Goal: Information Seeking & Learning: Learn about a topic

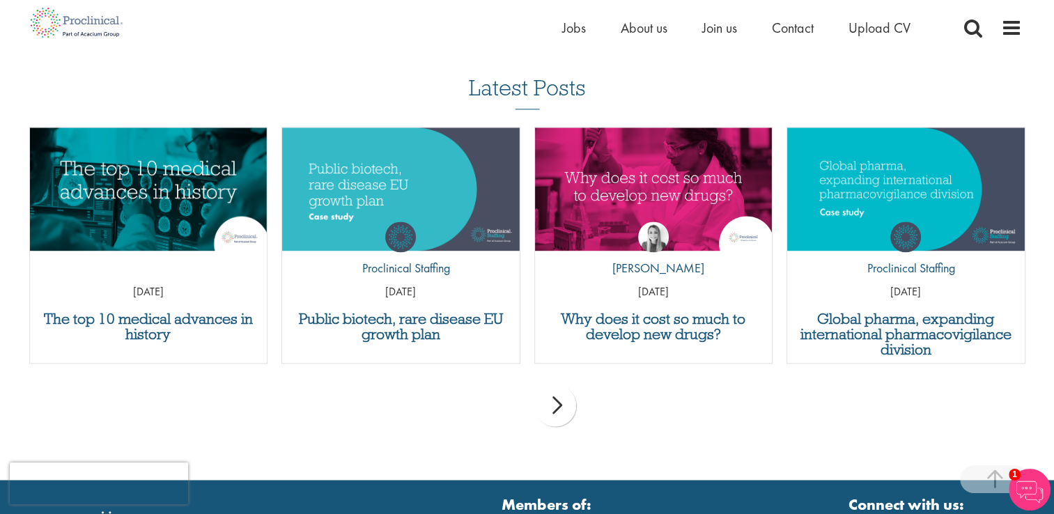
scroll to position [1801, 0]
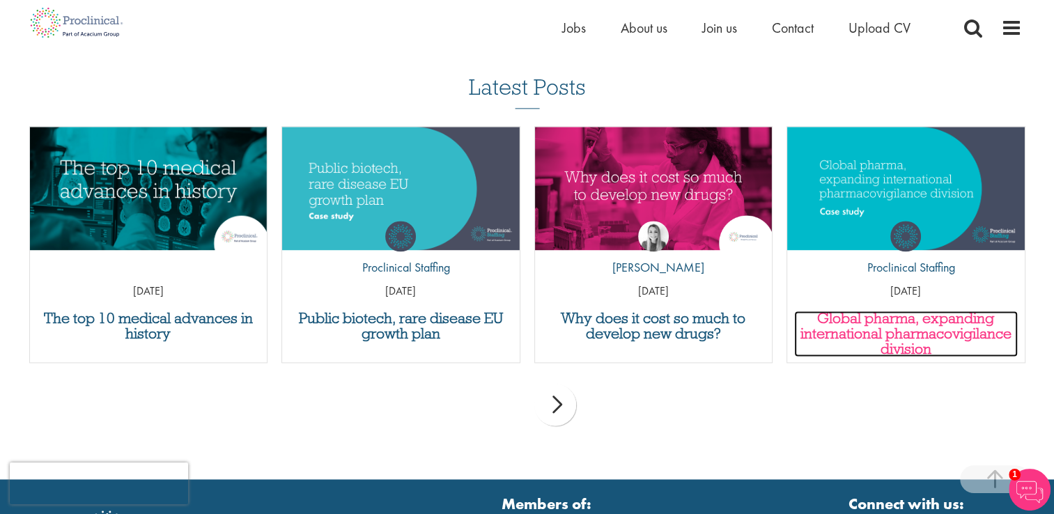
click at [873, 311] on h3 "Global pharma, expanding international pharmacovigilance division" at bounding box center [906, 334] width 224 height 46
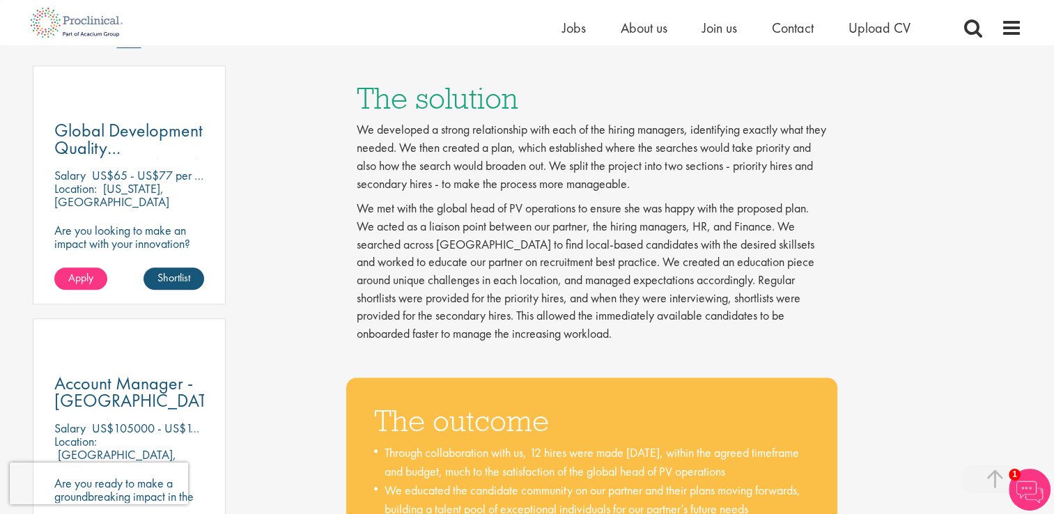
scroll to position [1003, 0]
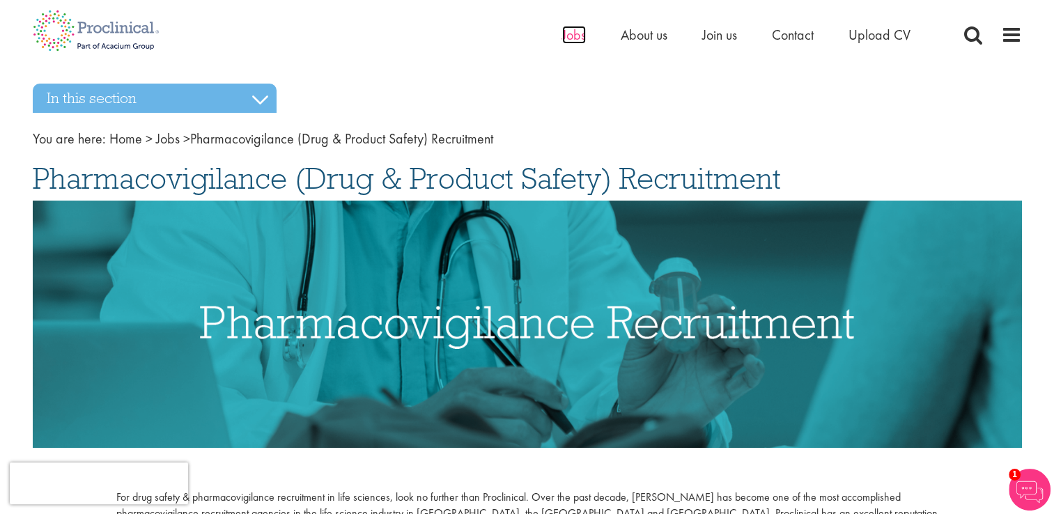
click at [575, 35] on span "Jobs" at bounding box center [574, 35] width 24 height 18
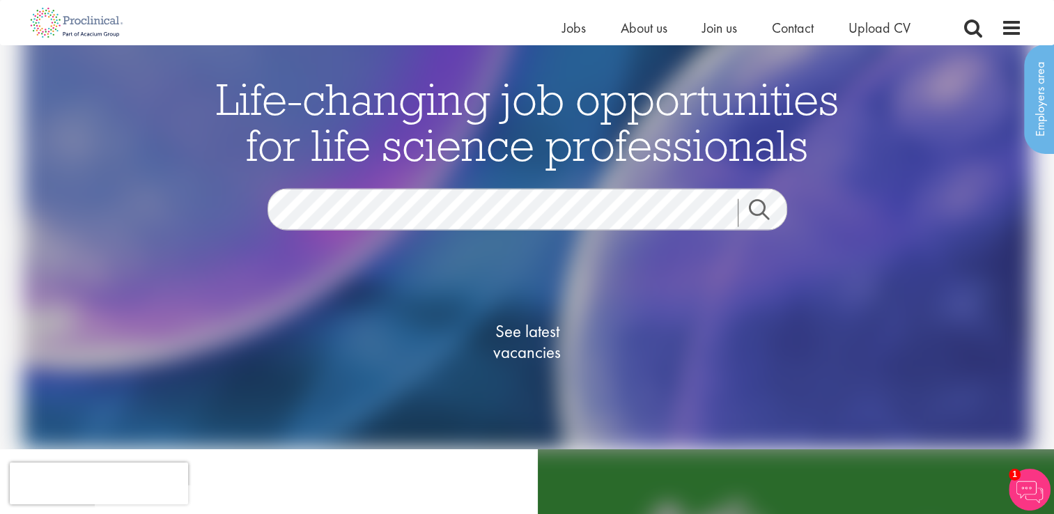
scroll to position [25, 0]
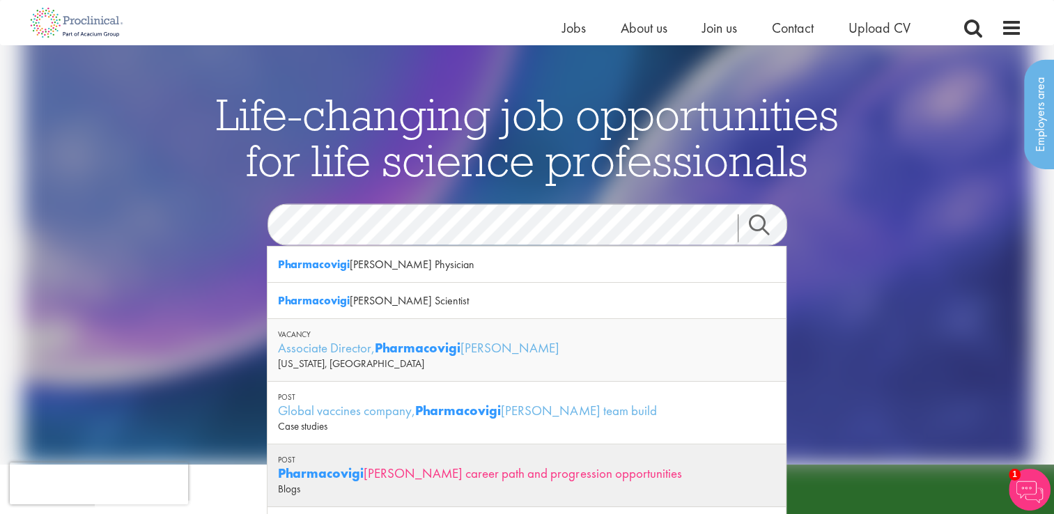
click at [404, 468] on div "Pharmacovigi lance career path and progression opportunities" at bounding box center [526, 473] width 497 height 17
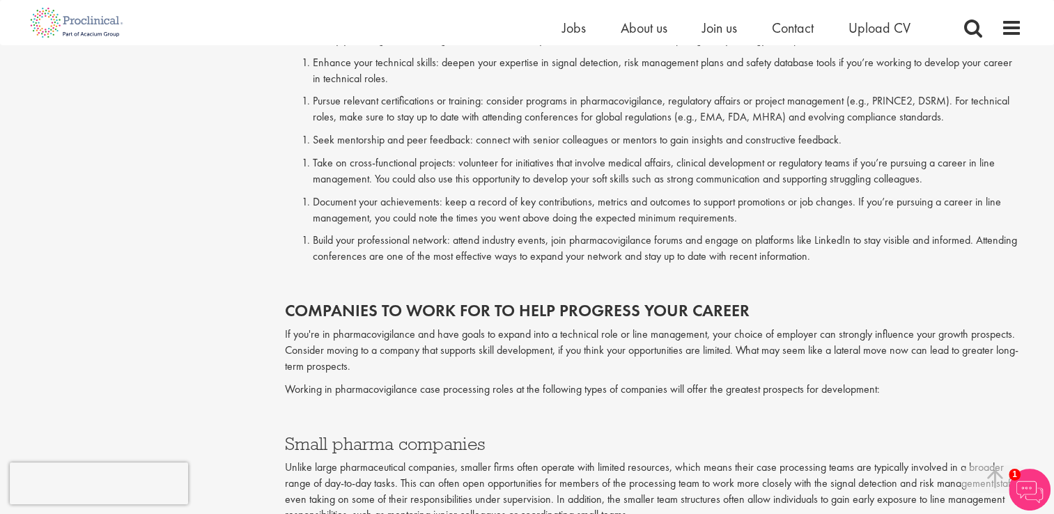
scroll to position [1839, 0]
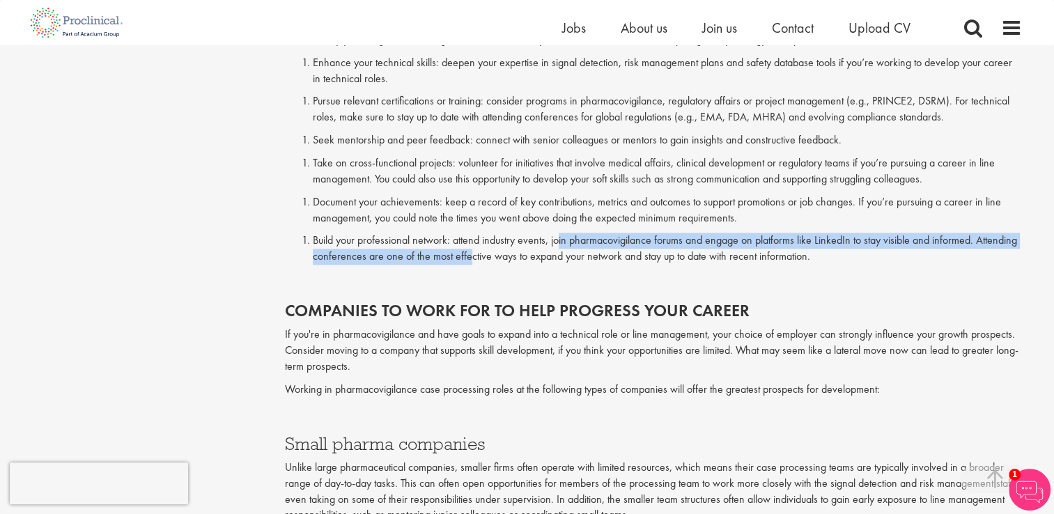
drag, startPoint x: 470, startPoint y: 250, endPoint x: 559, endPoint y: 241, distance: 89.6
click at [559, 241] on p "Build your professional network: attend industry events, join pharmacovigilance…" at bounding box center [667, 249] width 709 height 32
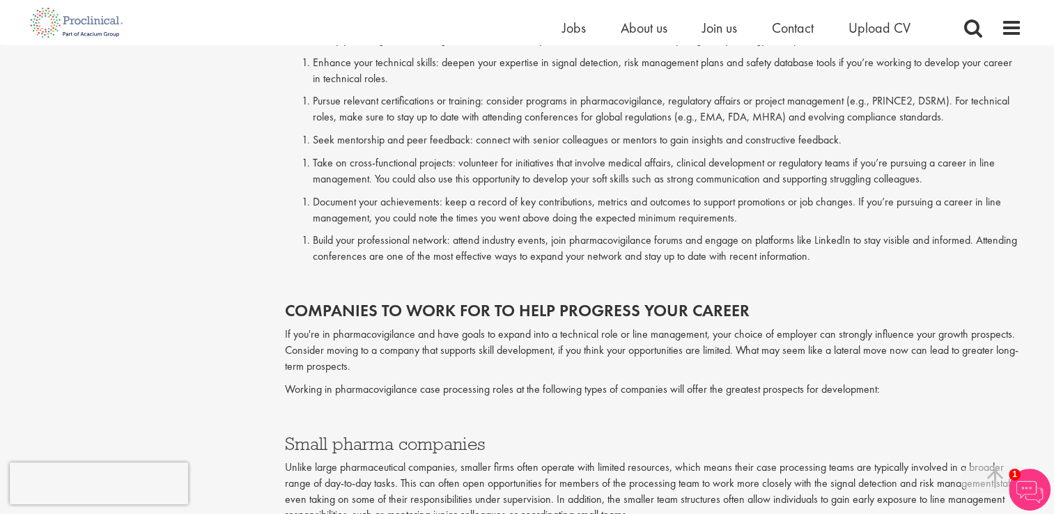
drag, startPoint x: 559, startPoint y: 241, endPoint x: 490, endPoint y: 264, distance: 72.7
click at [490, 264] on p "Build your professional network: attend industry events, join pharmacovigilance…" at bounding box center [667, 249] width 709 height 32
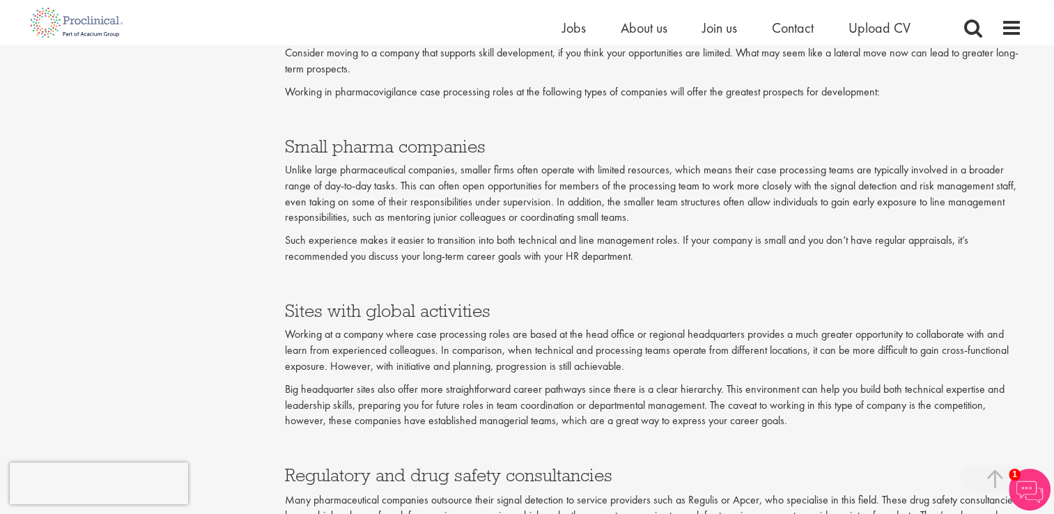
scroll to position [2137, 0]
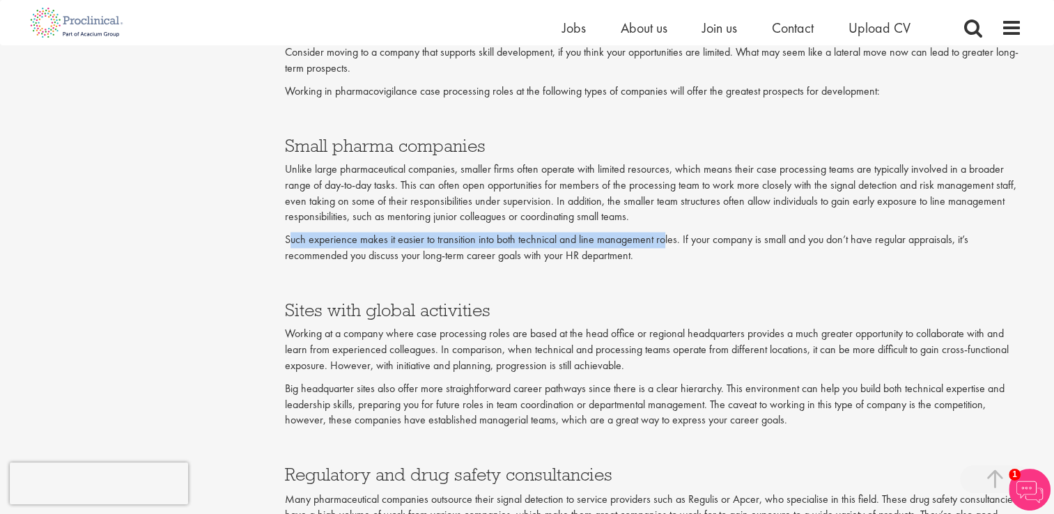
drag, startPoint x: 288, startPoint y: 244, endPoint x: 671, endPoint y: 247, distance: 383.1
click at [671, 247] on p "Such experience makes it easier to transition into both technical and line mana…" at bounding box center [653, 248] width 737 height 32
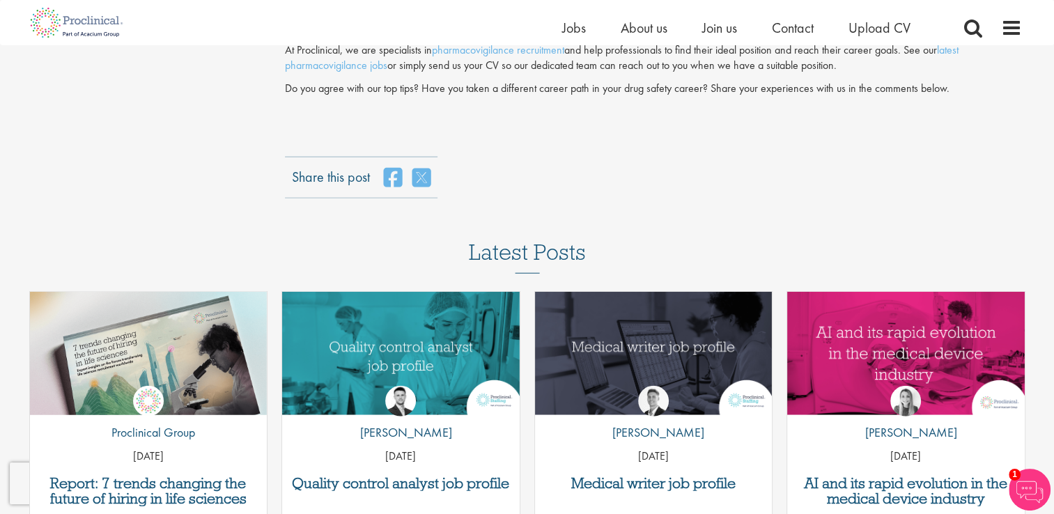
scroll to position [3385, 0]
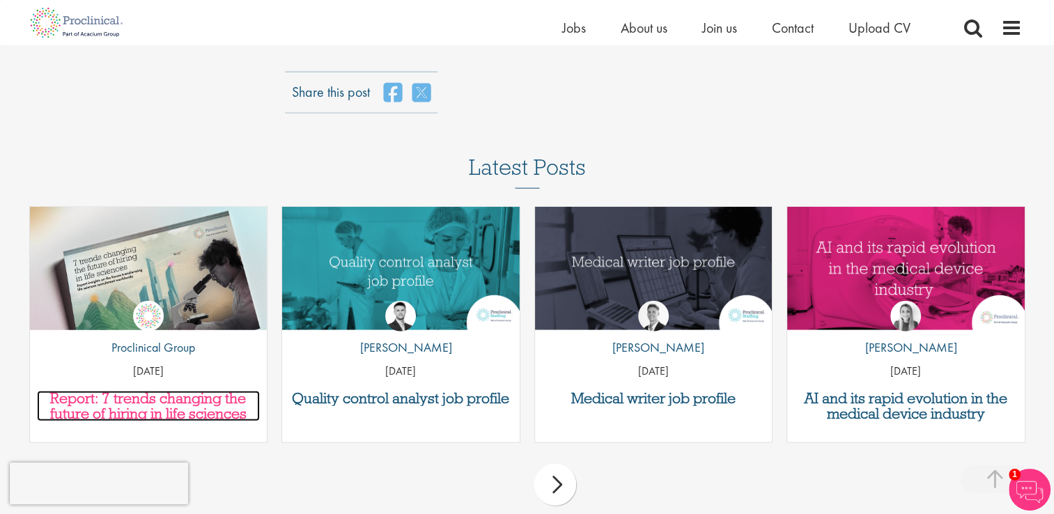
click at [170, 403] on h3 "Report: 7 trends changing the future of hiring in life sciences" at bounding box center [149, 406] width 224 height 31
